Goal: Information Seeking & Learning: Learn about a topic

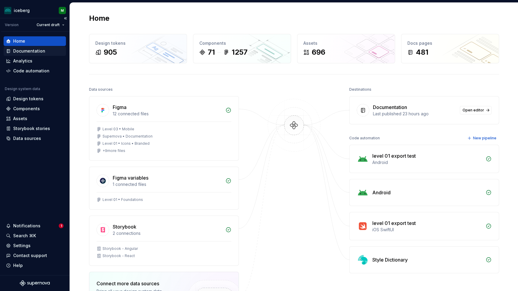
click at [33, 51] on div "Documentation" at bounding box center [29, 51] width 32 height 6
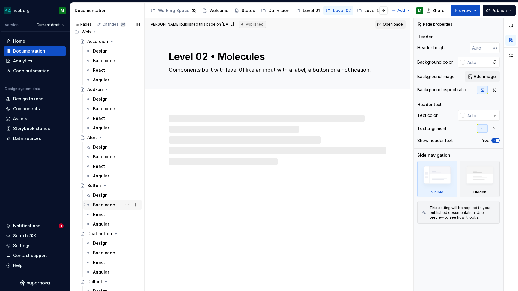
scroll to position [31, 0]
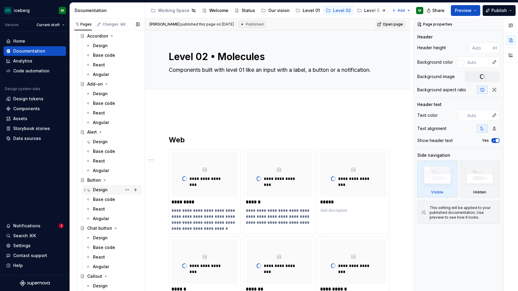
click at [102, 190] on div "Design" at bounding box center [100, 190] width 15 height 6
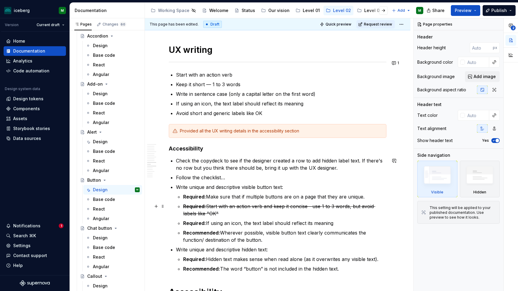
scroll to position [1537, 0]
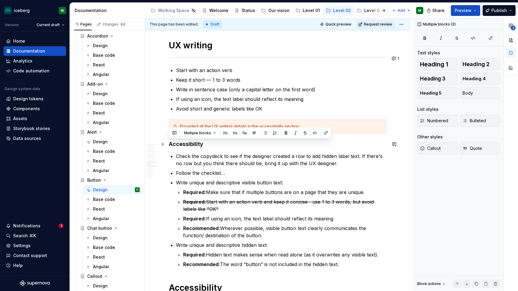
drag, startPoint x: 343, startPoint y: 267, endPoint x: 169, endPoint y: 142, distance: 214.3
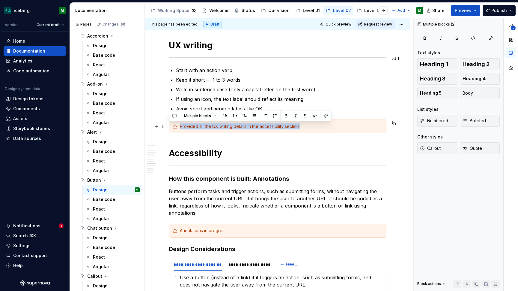
drag, startPoint x: 274, startPoint y: 141, endPoint x: 183, endPoint y: 123, distance: 93.6
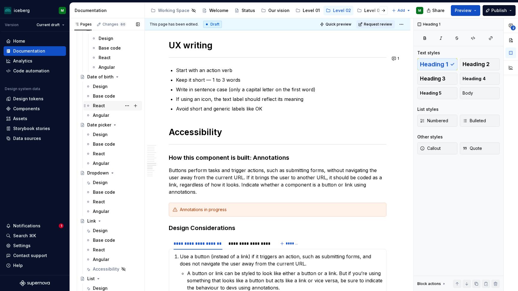
scroll to position [560, 0]
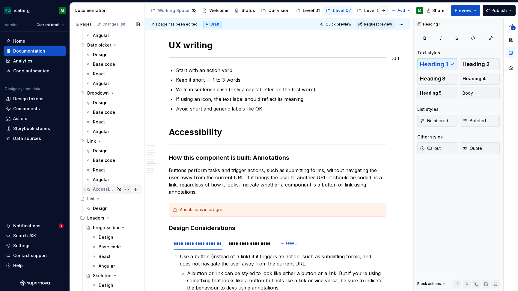
click at [129, 189] on button "Page tree" at bounding box center [127, 189] width 8 height 8
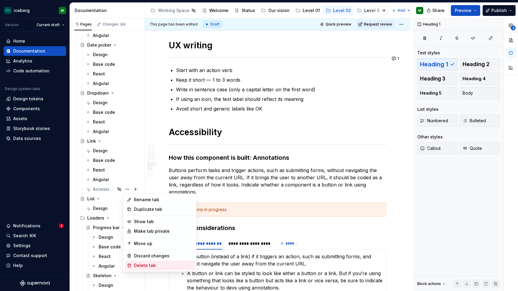
click at [150, 265] on div "Delete tab" at bounding box center [163, 265] width 59 height 6
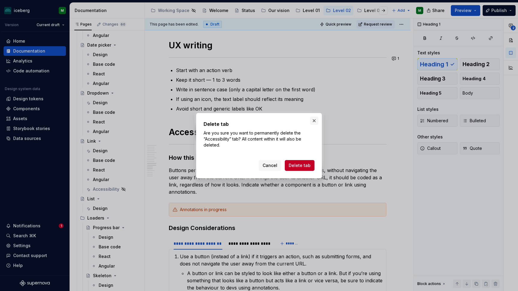
click at [315, 122] on button "button" at bounding box center [314, 120] width 8 height 8
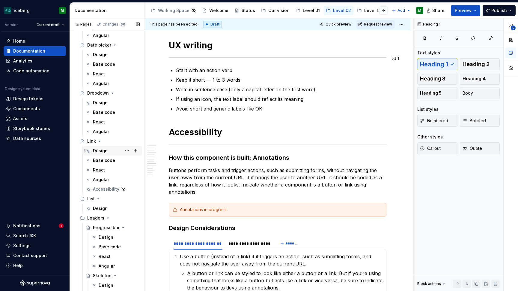
click at [101, 152] on div "Design" at bounding box center [100, 151] width 15 height 6
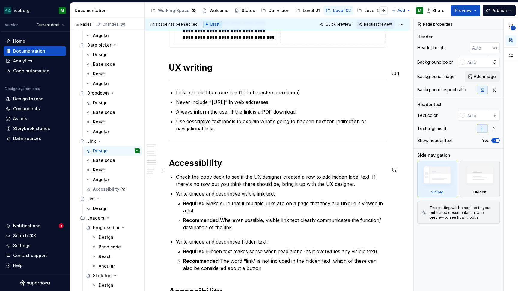
scroll to position [1433, 0]
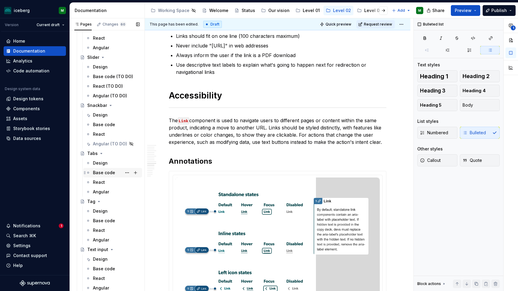
scroll to position [1201, 0]
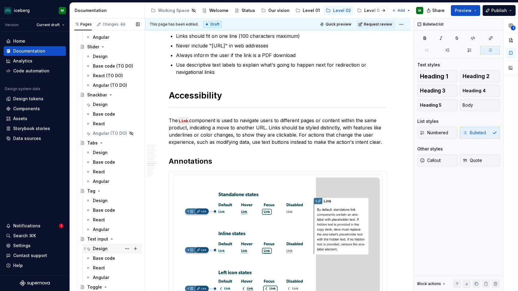
click at [107, 246] on div "Design" at bounding box center [100, 248] width 15 height 6
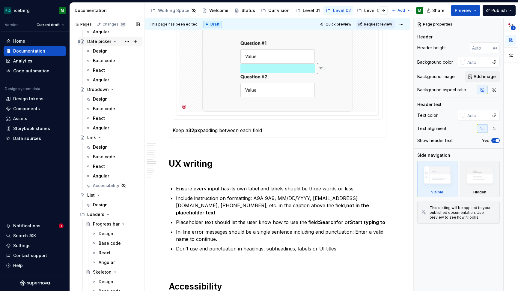
scroll to position [590, 0]
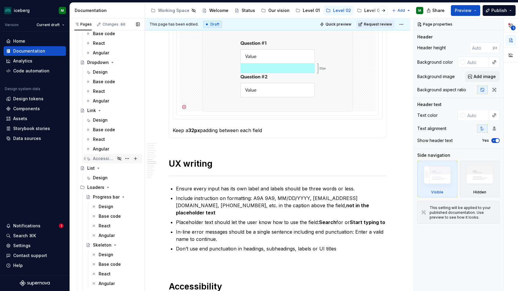
click at [102, 160] on div "Accessibility" at bounding box center [104, 158] width 22 height 6
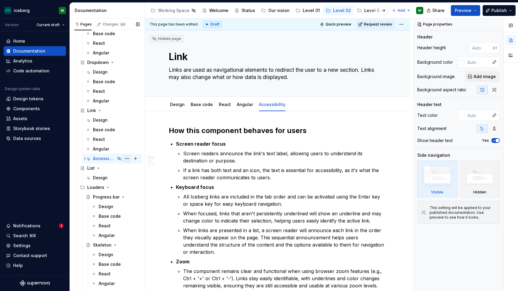
click at [128, 159] on button "Page tree" at bounding box center [127, 158] width 8 height 8
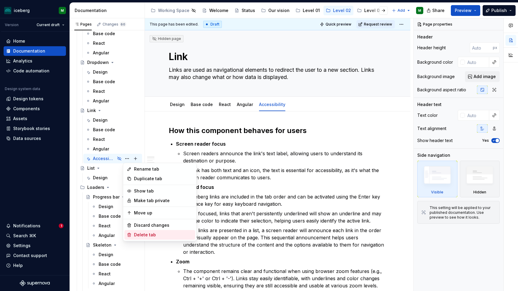
click at [151, 233] on div "Delete tab" at bounding box center [163, 235] width 59 height 6
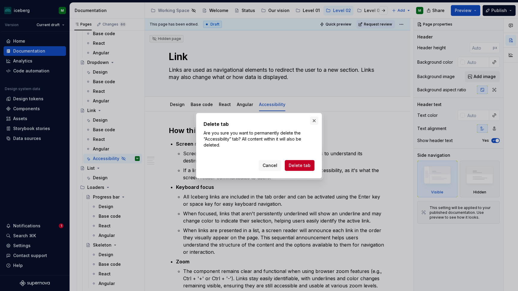
click at [315, 119] on button "button" at bounding box center [314, 120] width 8 height 8
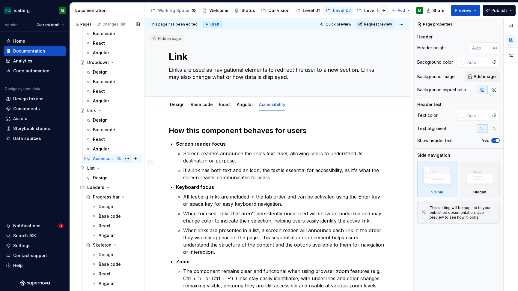
click at [129, 158] on button "Page tree" at bounding box center [127, 158] width 8 height 8
click at [288, 198] on html "iceberg M Version Current draft Home Documentation Analytics Code automation De…" at bounding box center [259, 145] width 518 height 291
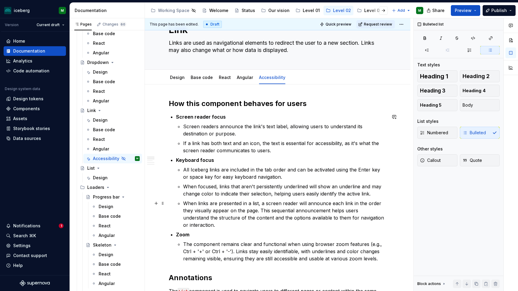
scroll to position [31, 0]
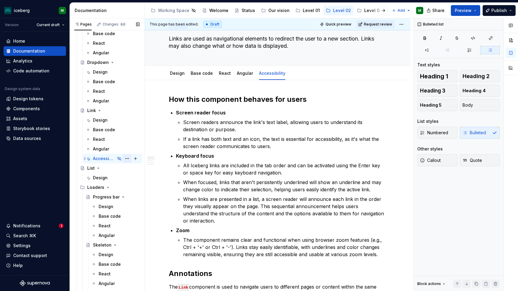
click at [130, 159] on button "Page tree" at bounding box center [127, 158] width 8 height 8
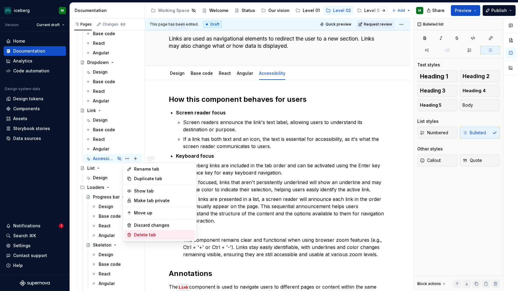
click at [147, 235] on div "Delete tab" at bounding box center [163, 235] width 59 height 6
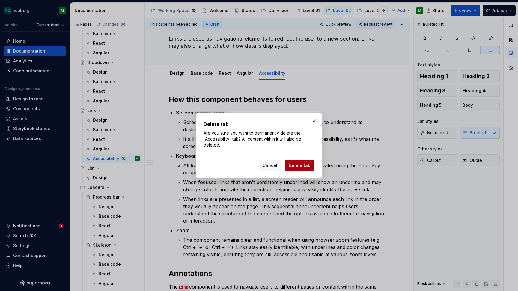
click at [295, 168] on span "Delete tab" at bounding box center [300, 165] width 22 height 6
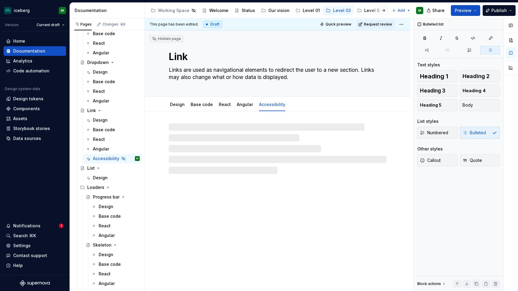
scroll to position [0, 0]
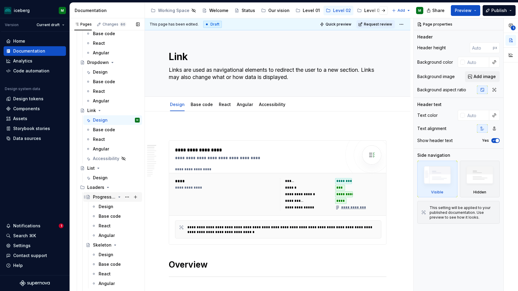
click at [110, 199] on div "Progress bar" at bounding box center [104, 197] width 23 height 6
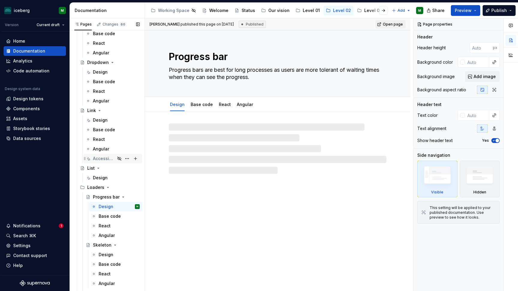
click at [107, 159] on div "Accessibility" at bounding box center [104, 158] width 22 height 6
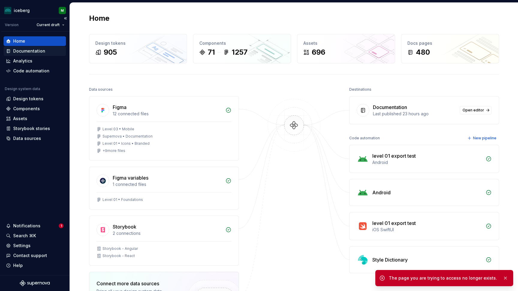
click at [25, 51] on div "Documentation" at bounding box center [29, 51] width 32 height 6
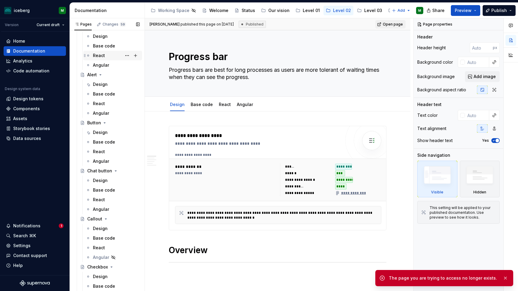
scroll to position [90, 0]
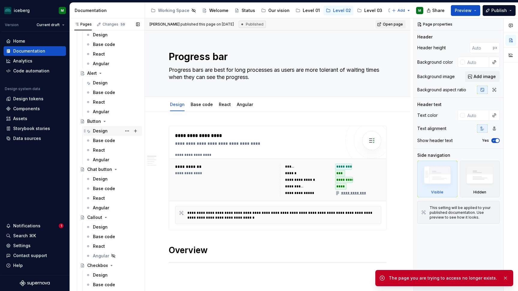
click at [106, 131] on div "Design" at bounding box center [100, 131] width 15 height 6
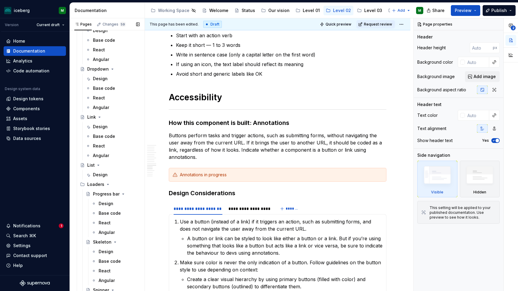
scroll to position [583, 0]
click at [103, 127] on div "Design" at bounding box center [100, 127] width 15 height 6
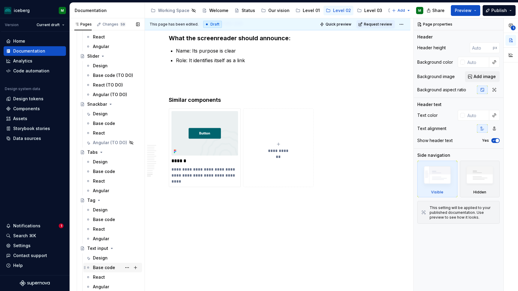
scroll to position [1219, 0]
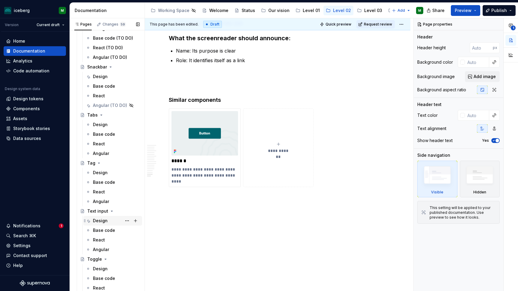
click at [97, 221] on div "Design" at bounding box center [100, 220] width 15 height 6
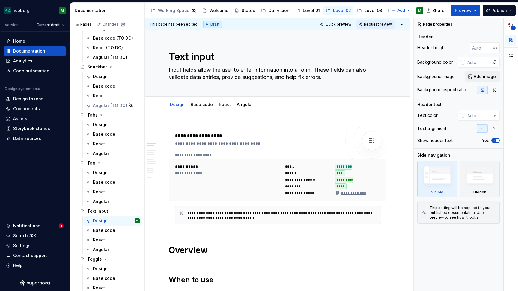
type textarea "*"
